Goal: Information Seeking & Learning: Learn about a topic

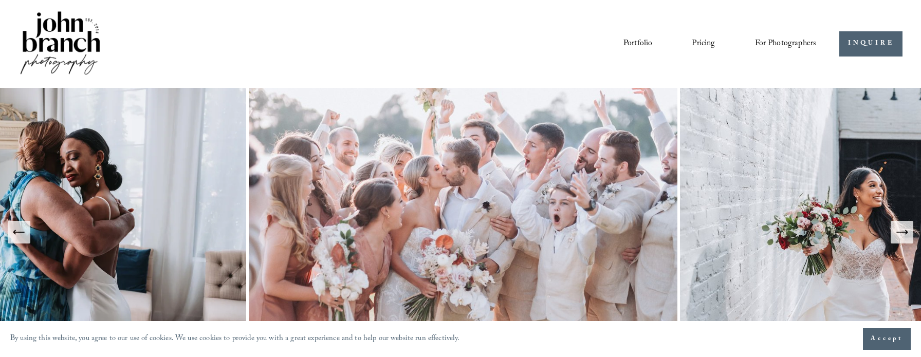
click at [698, 42] on link "Pricing" at bounding box center [703, 43] width 23 height 17
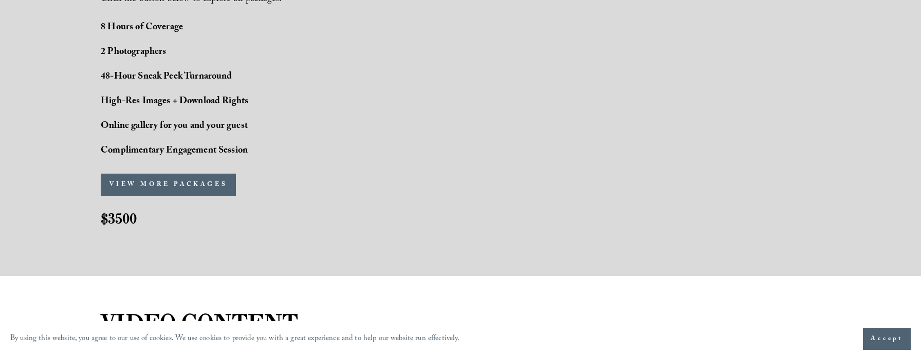
scroll to position [885, 0]
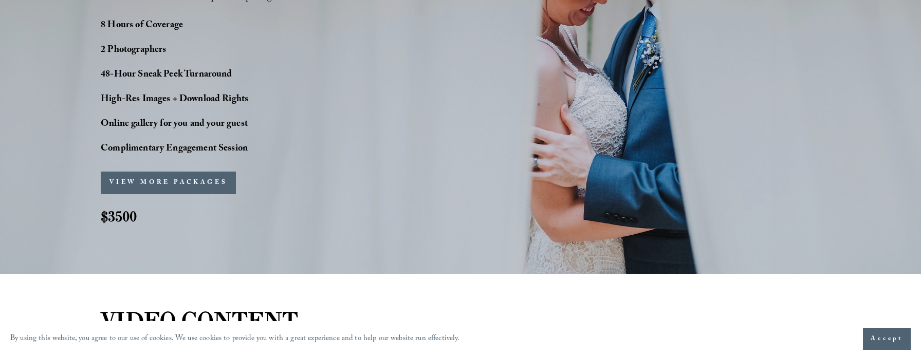
click at [183, 180] on button "VIEW MORE PACKAGES" at bounding box center [168, 183] width 135 height 23
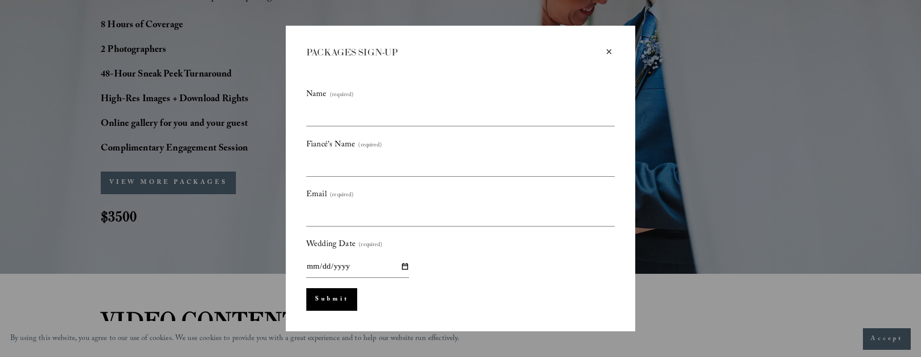
click at [609, 49] on div "×" at bounding box center [609, 51] width 11 height 11
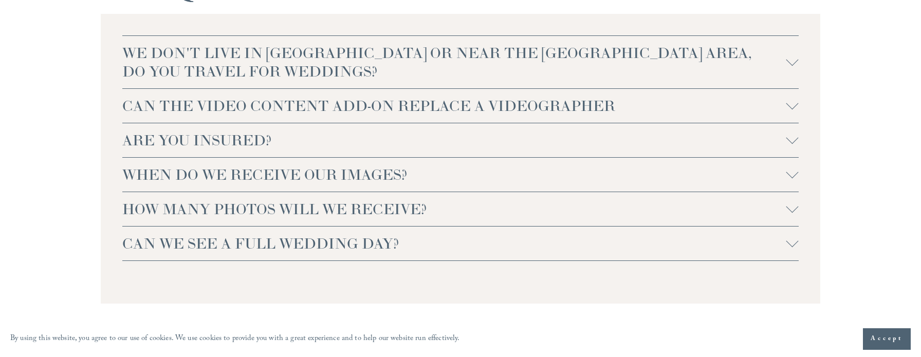
scroll to position [2292, 0]
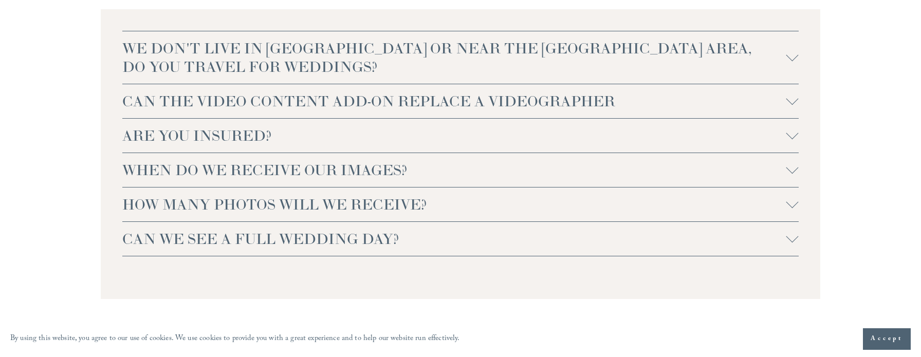
click at [790, 102] on div at bounding box center [793, 101] width 12 height 12
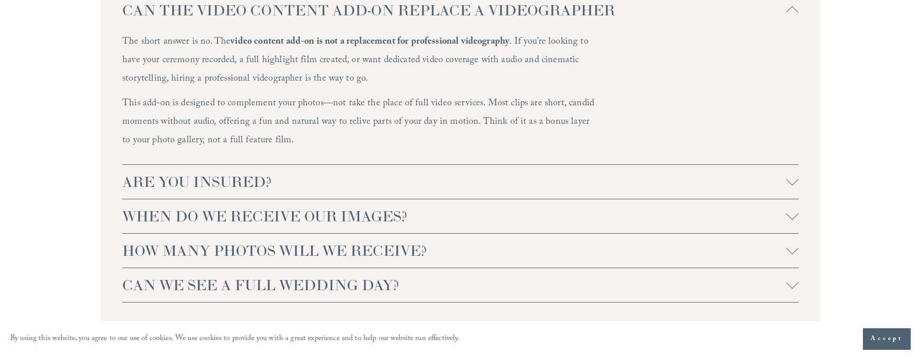
scroll to position [2384, 0]
click at [797, 179] on div at bounding box center [793, 178] width 12 height 12
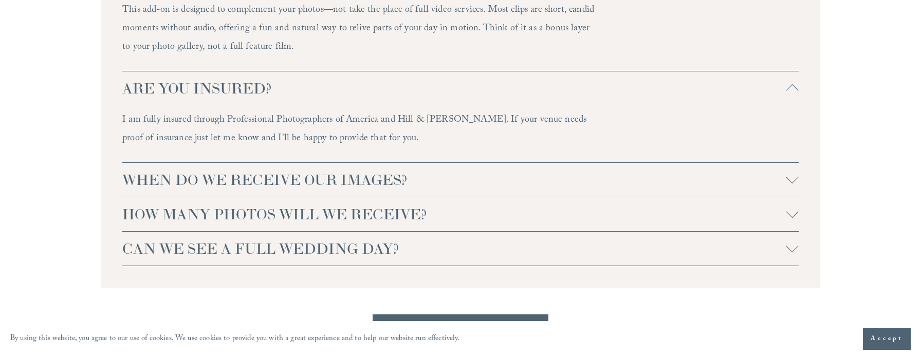
scroll to position [2481, 0]
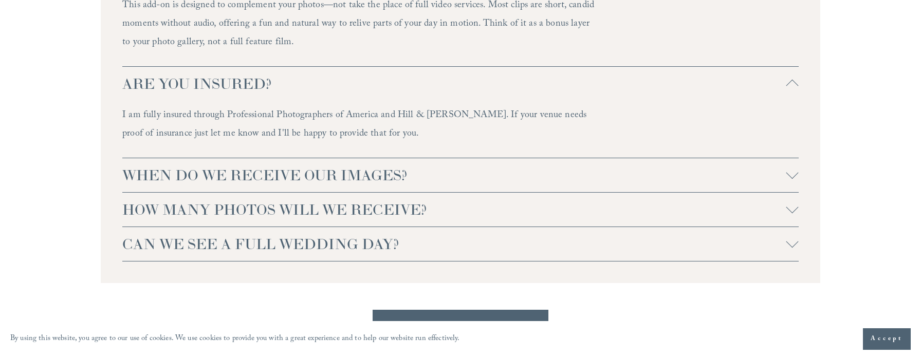
click at [796, 209] on div at bounding box center [793, 207] width 12 height 12
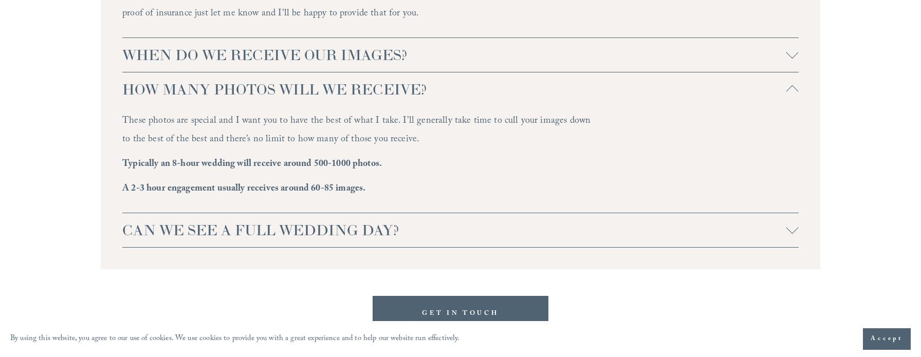
scroll to position [2609, 0]
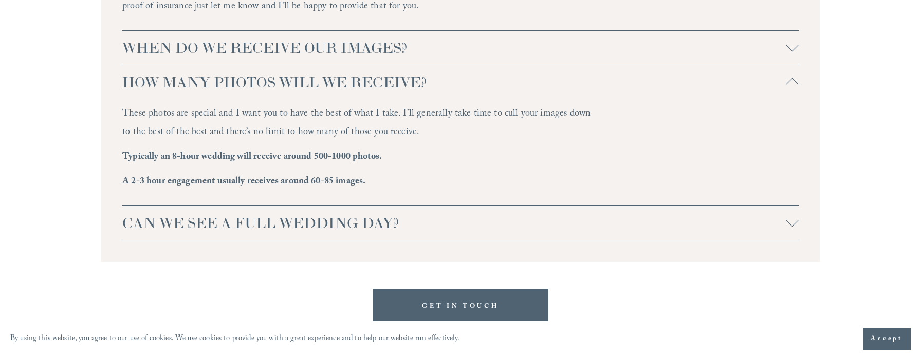
click at [792, 228] on div at bounding box center [793, 223] width 12 height 12
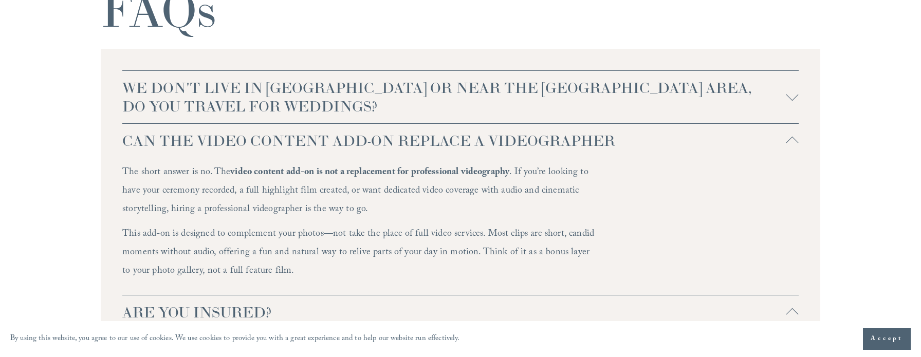
scroll to position [2261, 0]
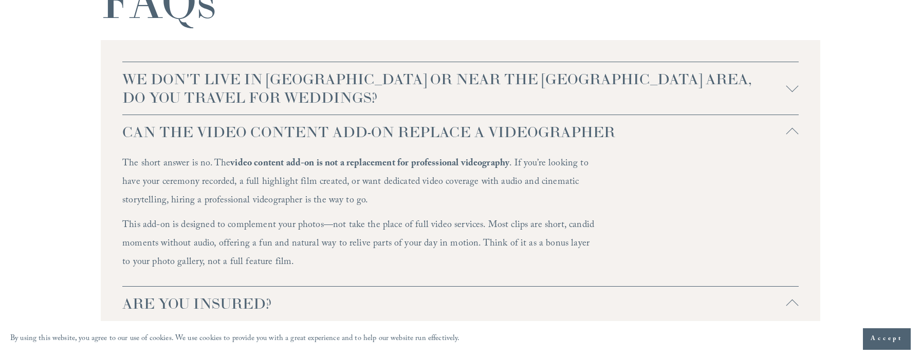
click at [789, 130] on div at bounding box center [793, 132] width 12 height 12
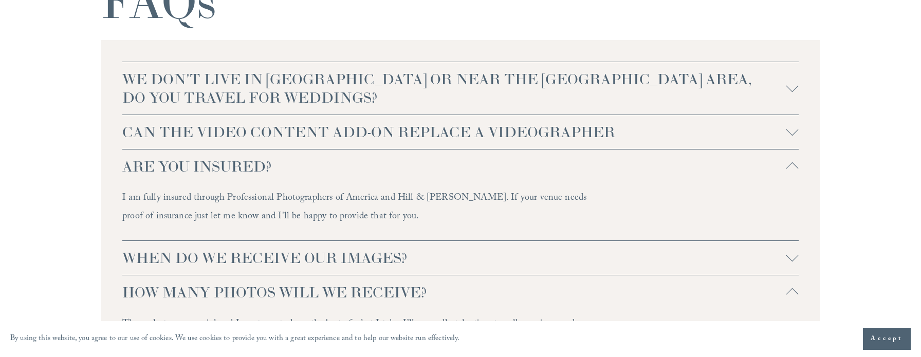
click at [794, 255] on div at bounding box center [793, 255] width 12 height 12
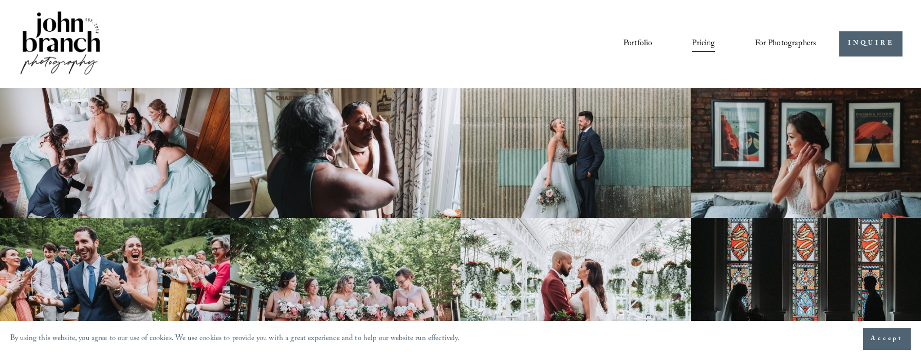
scroll to position [0, 0]
click at [0, 0] on link "Blog" at bounding box center [0, 0] width 0 height 0
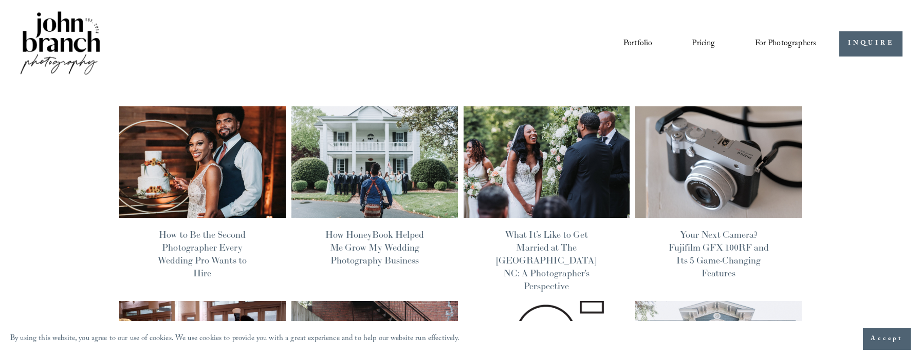
click at [382, 242] on link "How HoneyBook Helped Me Grow My Wedding Photography Business" at bounding box center [374, 248] width 99 height 38
